Goal: Transaction & Acquisition: Purchase product/service

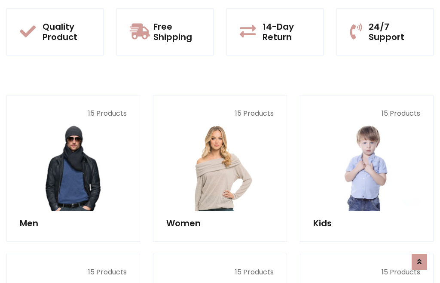
scroll to position [700, 0]
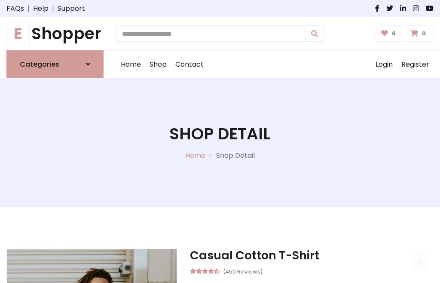
click at [55, 34] on h1 "E Shopper" at bounding box center [54, 33] width 97 height 19
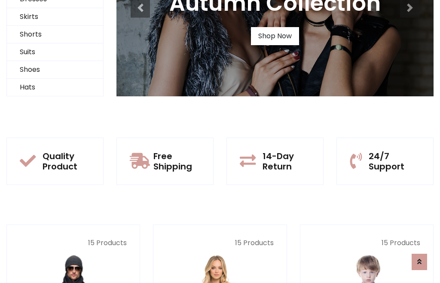
scroll to position [83, 0]
